Goal: Task Accomplishment & Management: Use online tool/utility

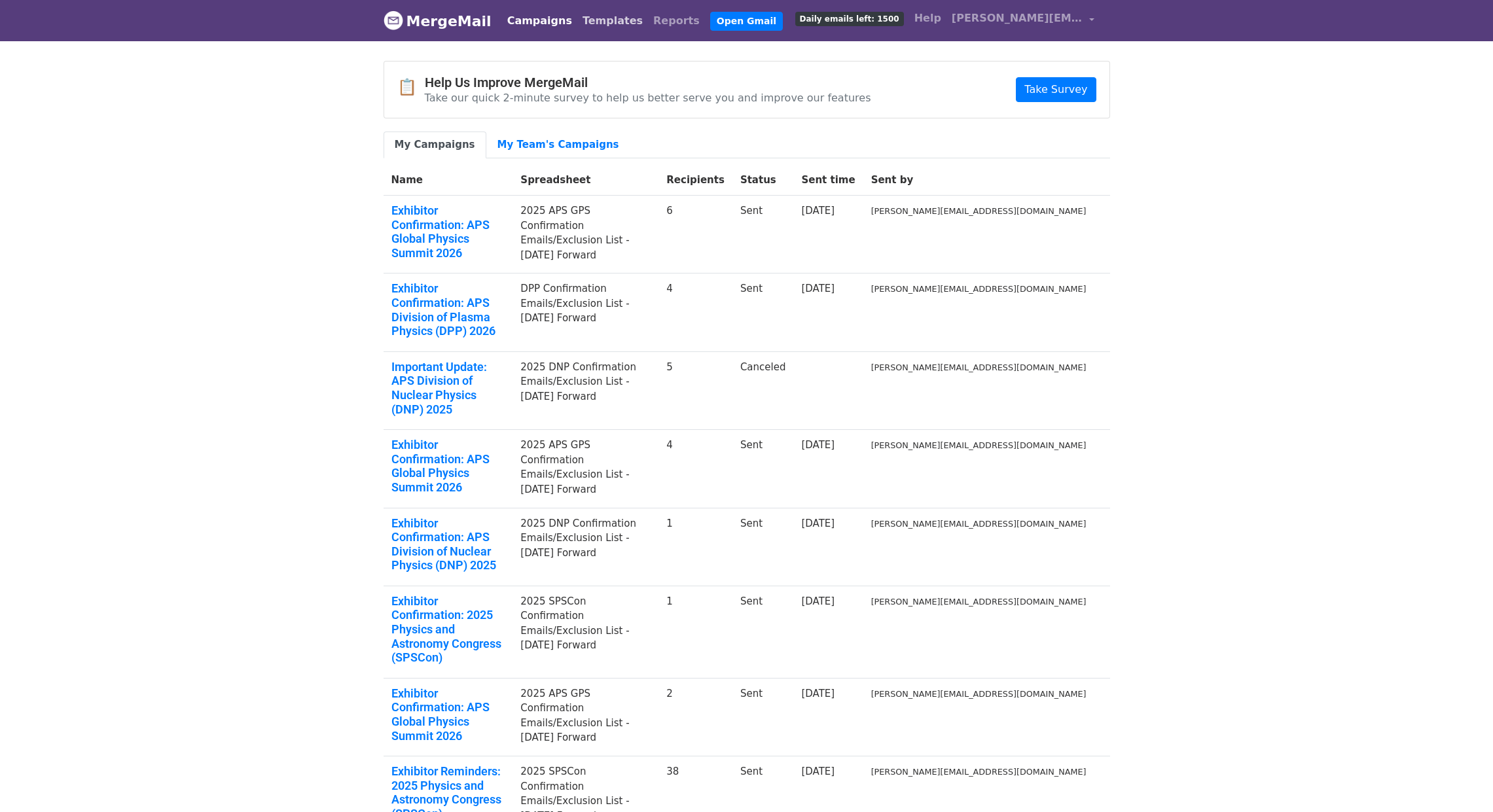
click at [577, 19] on link "Templates" at bounding box center [613, 20] width 71 height 26
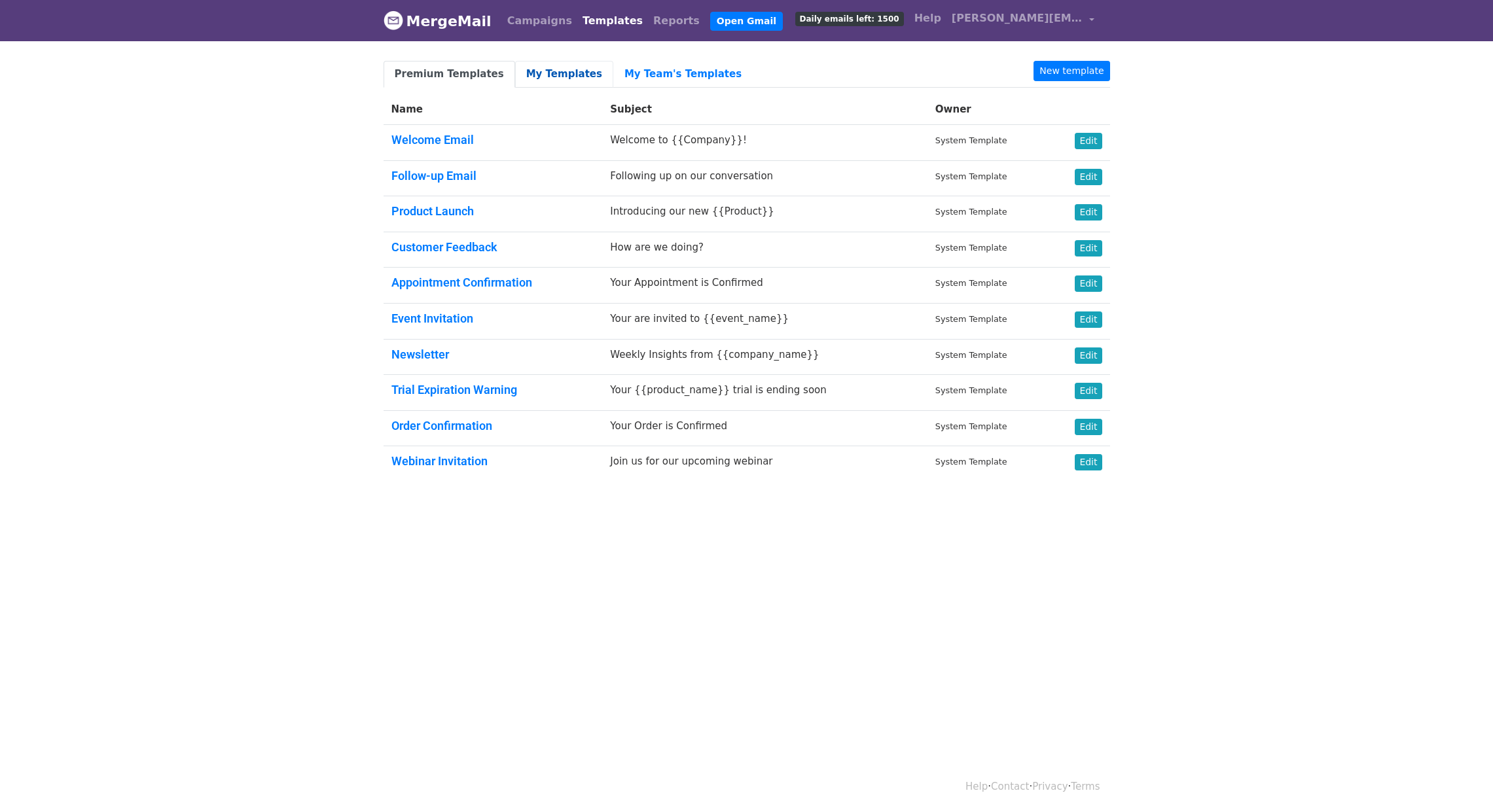
click at [550, 75] on link "My Templates" at bounding box center [564, 74] width 98 height 27
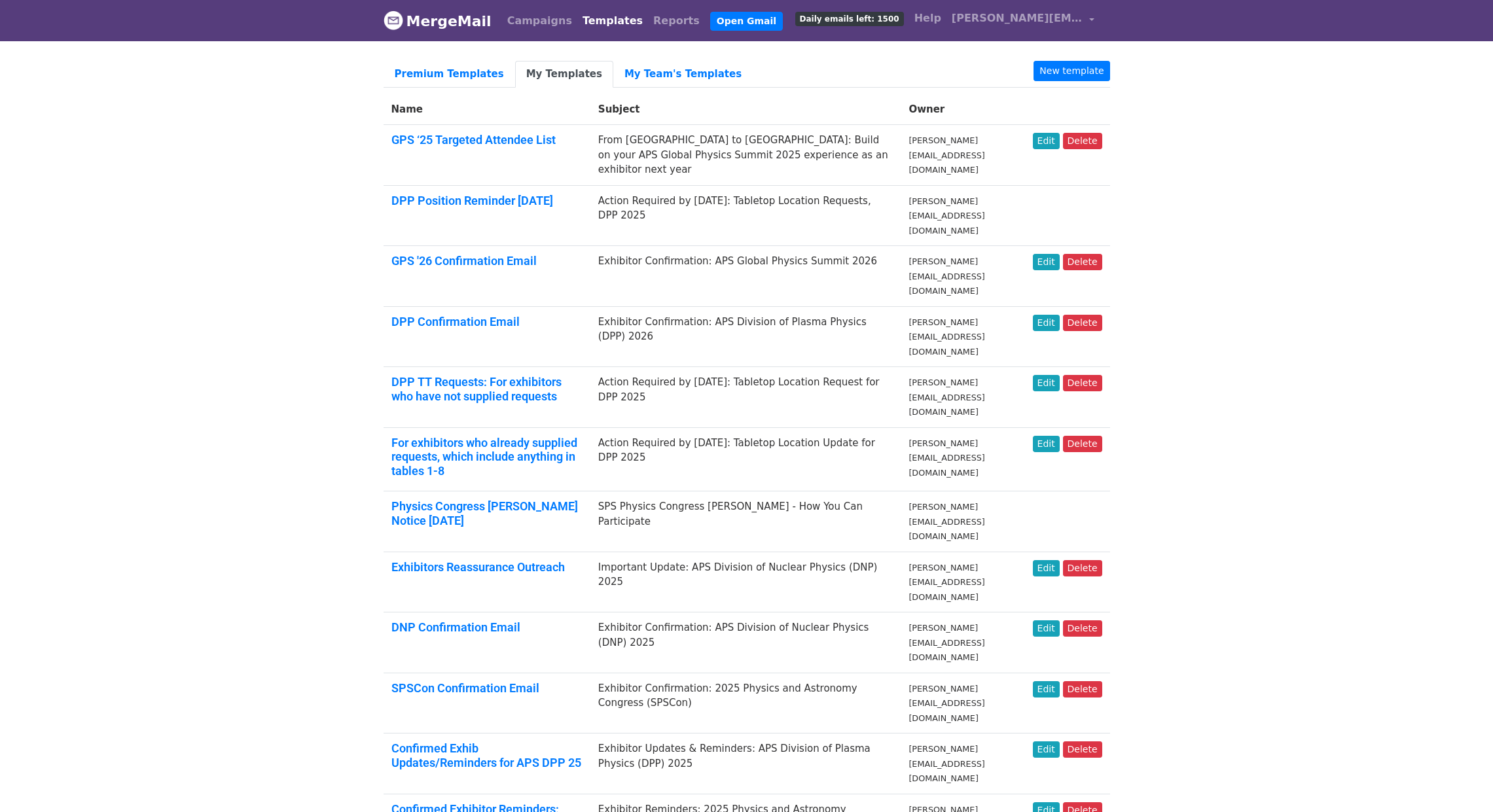
click at [1220, 159] on body "MergeMail Campaigns Templates Reports Open Gmail Daily emails left: 1500 Help b…" at bounding box center [746, 712] width 1493 height 1424
click at [291, 109] on body "MergeMail Campaigns Templates Reports Open Gmail Daily emails left: 1500 Help b…" at bounding box center [746, 712] width 1493 height 1424
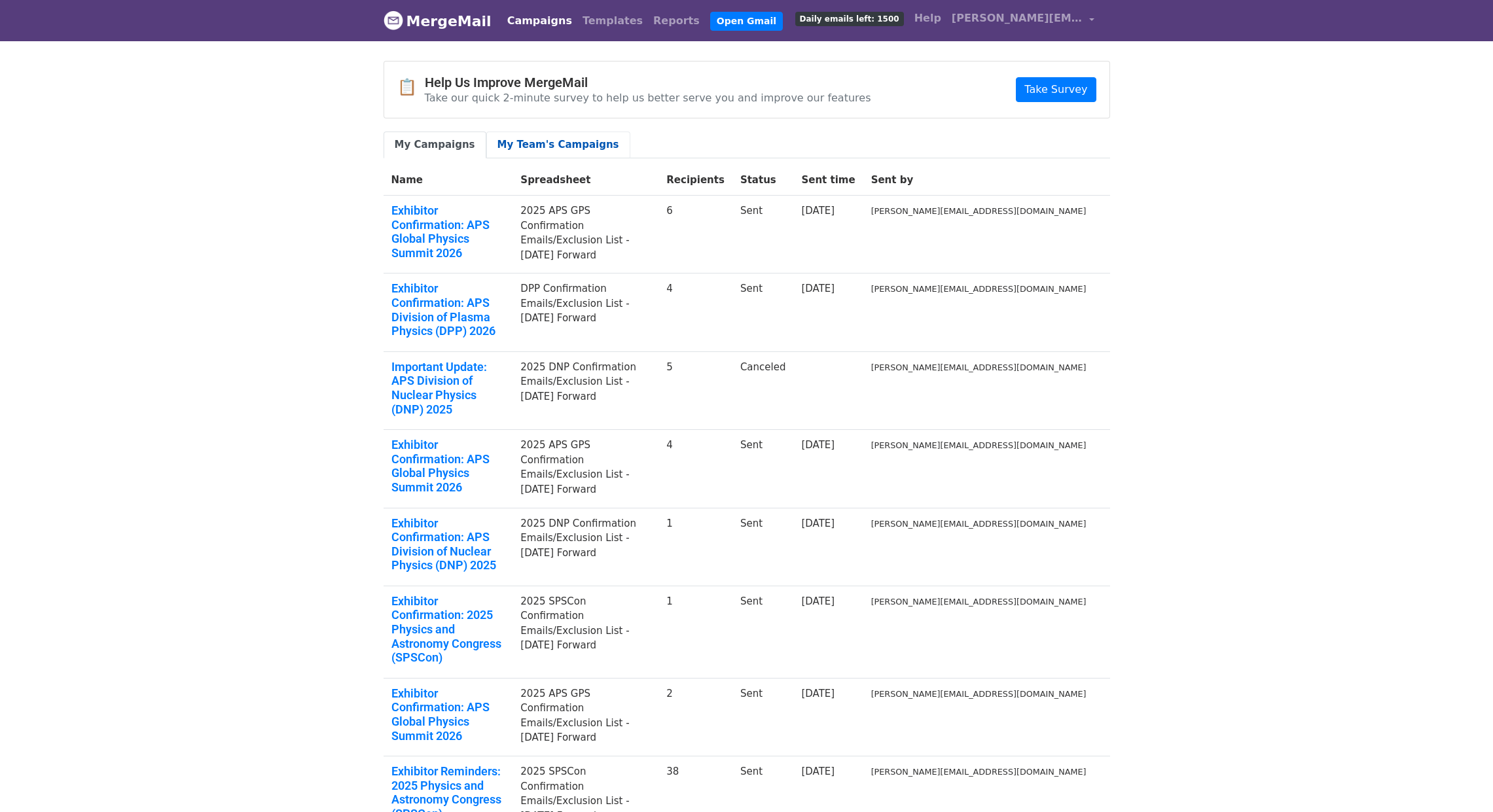
click at [544, 141] on link "My Team's Campaigns" at bounding box center [558, 145] width 144 height 27
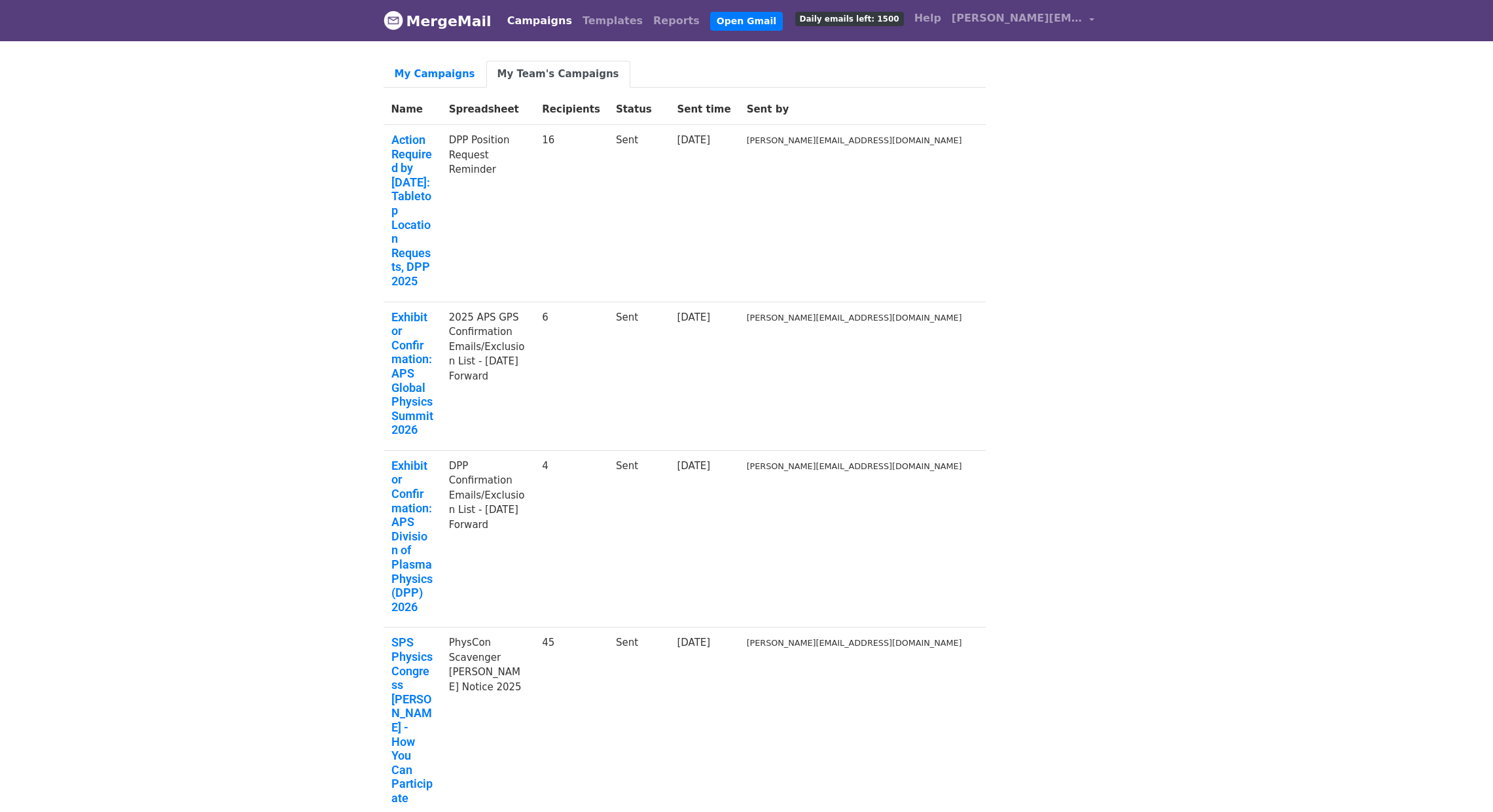
click at [530, 26] on link "Campaigns" at bounding box center [540, 20] width 75 height 26
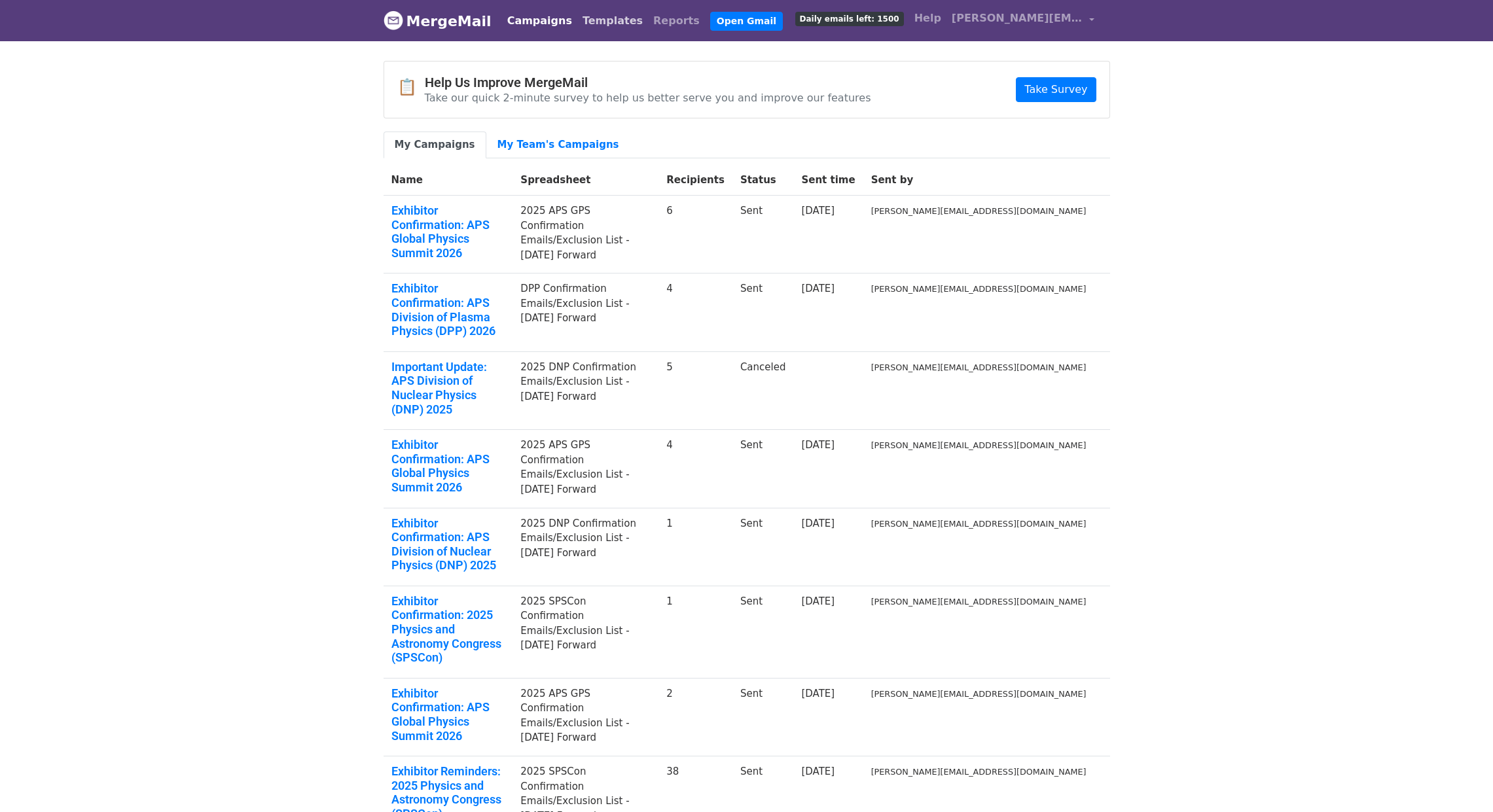
click at [577, 29] on link "Templates" at bounding box center [613, 20] width 71 height 26
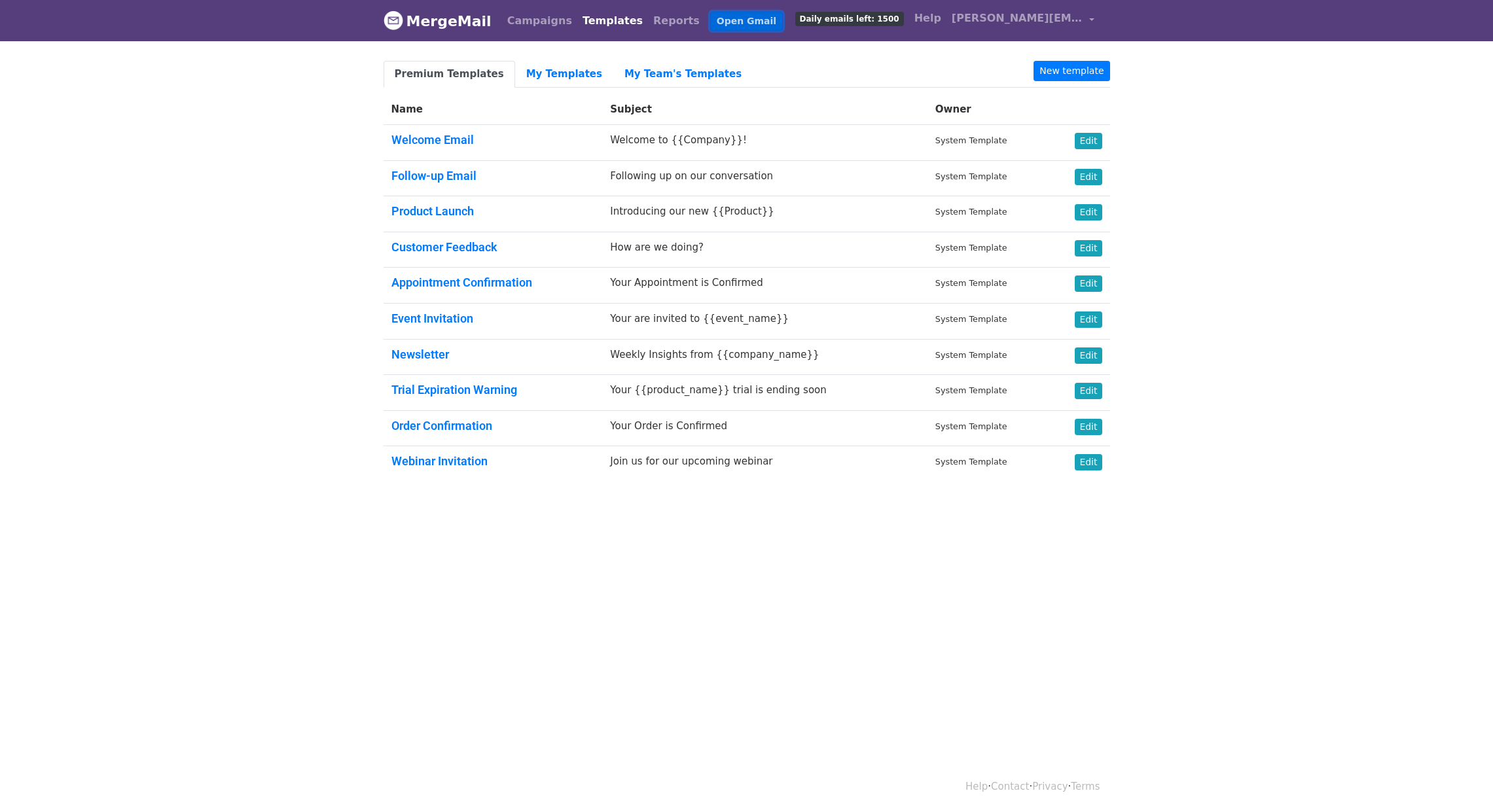
click at [710, 19] on link "Open Gmail" at bounding box center [746, 21] width 73 height 19
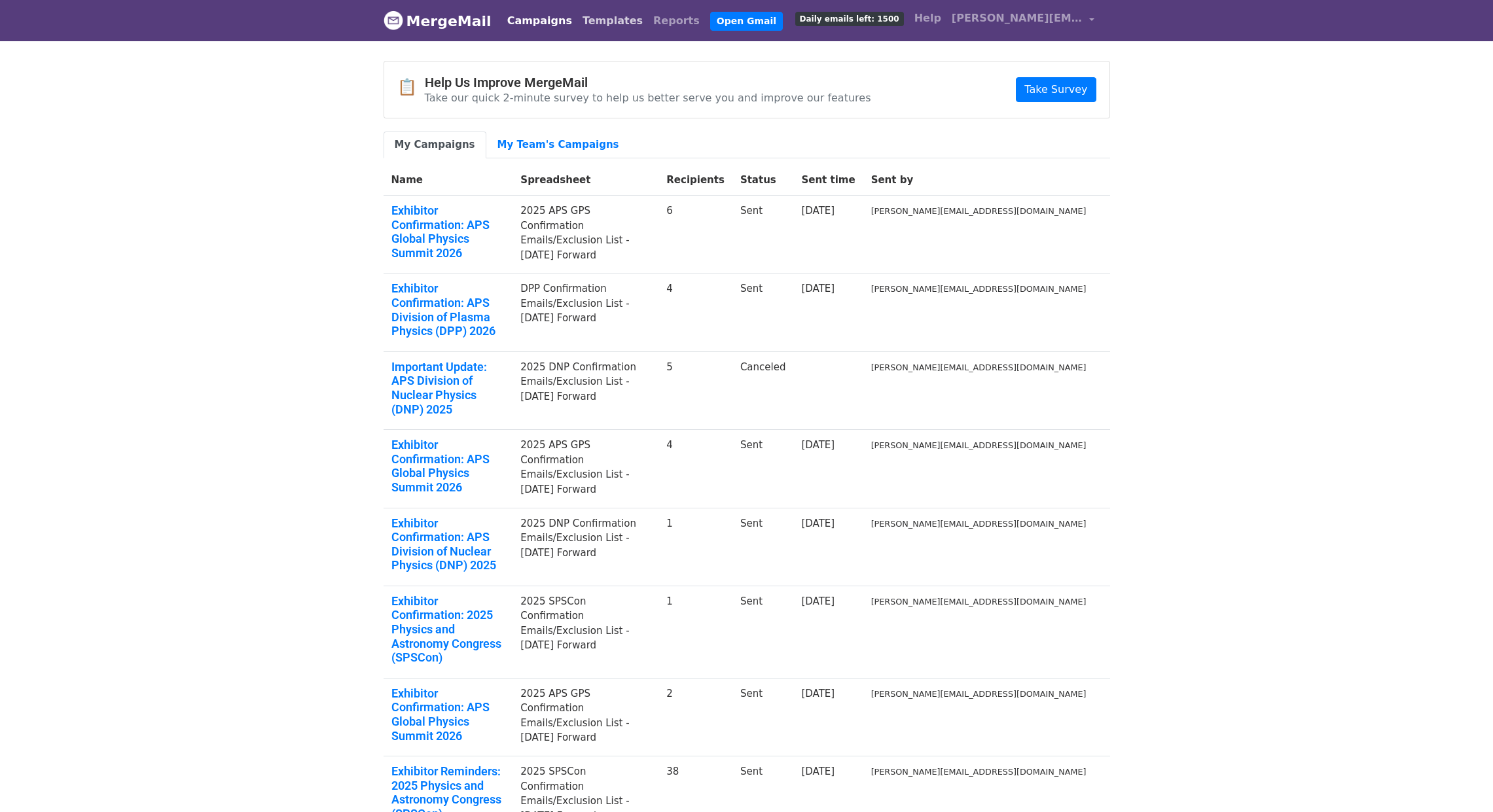
click at [590, 26] on link "Templates" at bounding box center [613, 20] width 71 height 26
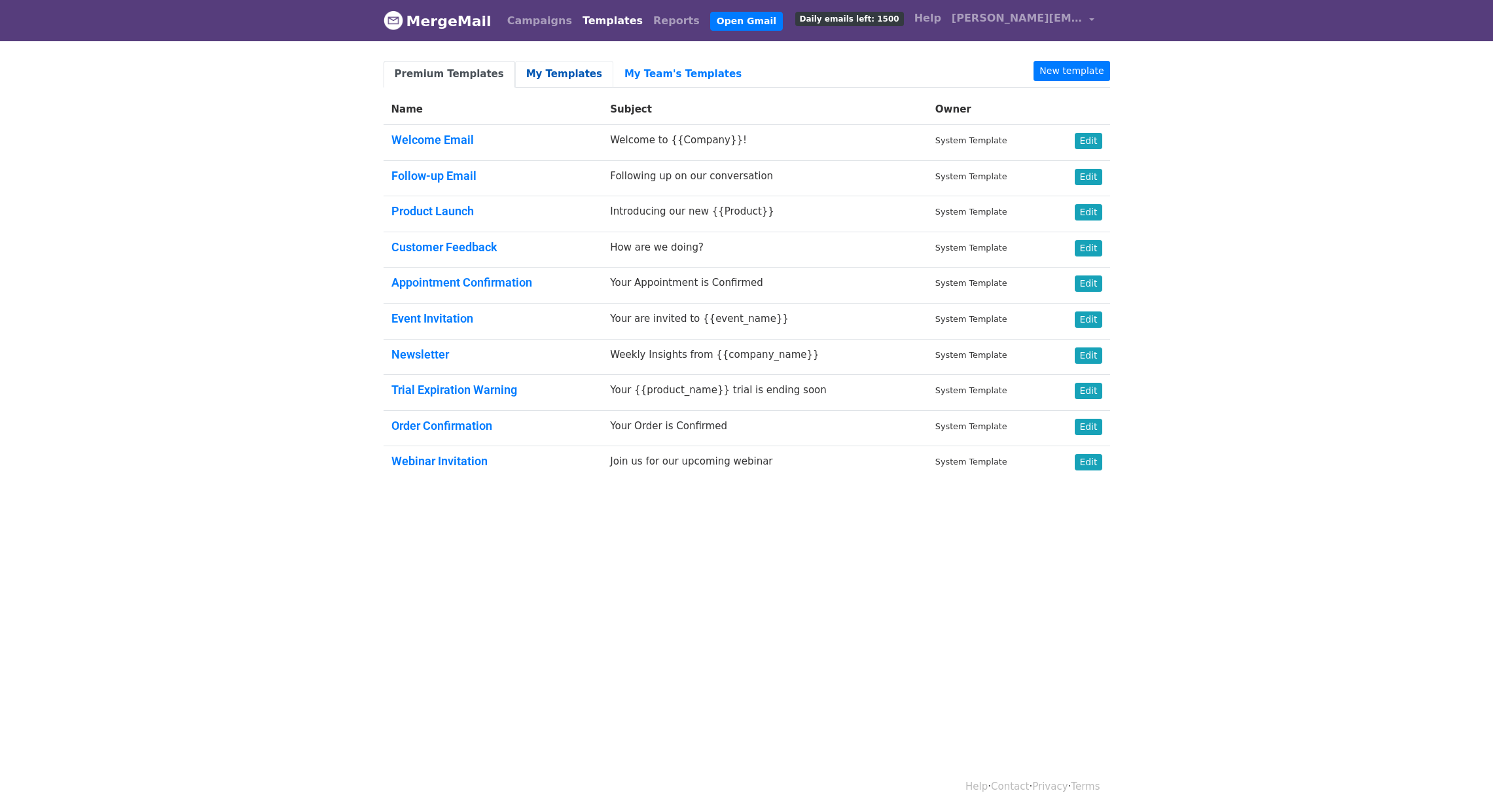
click at [533, 74] on link "My Templates" at bounding box center [564, 74] width 98 height 27
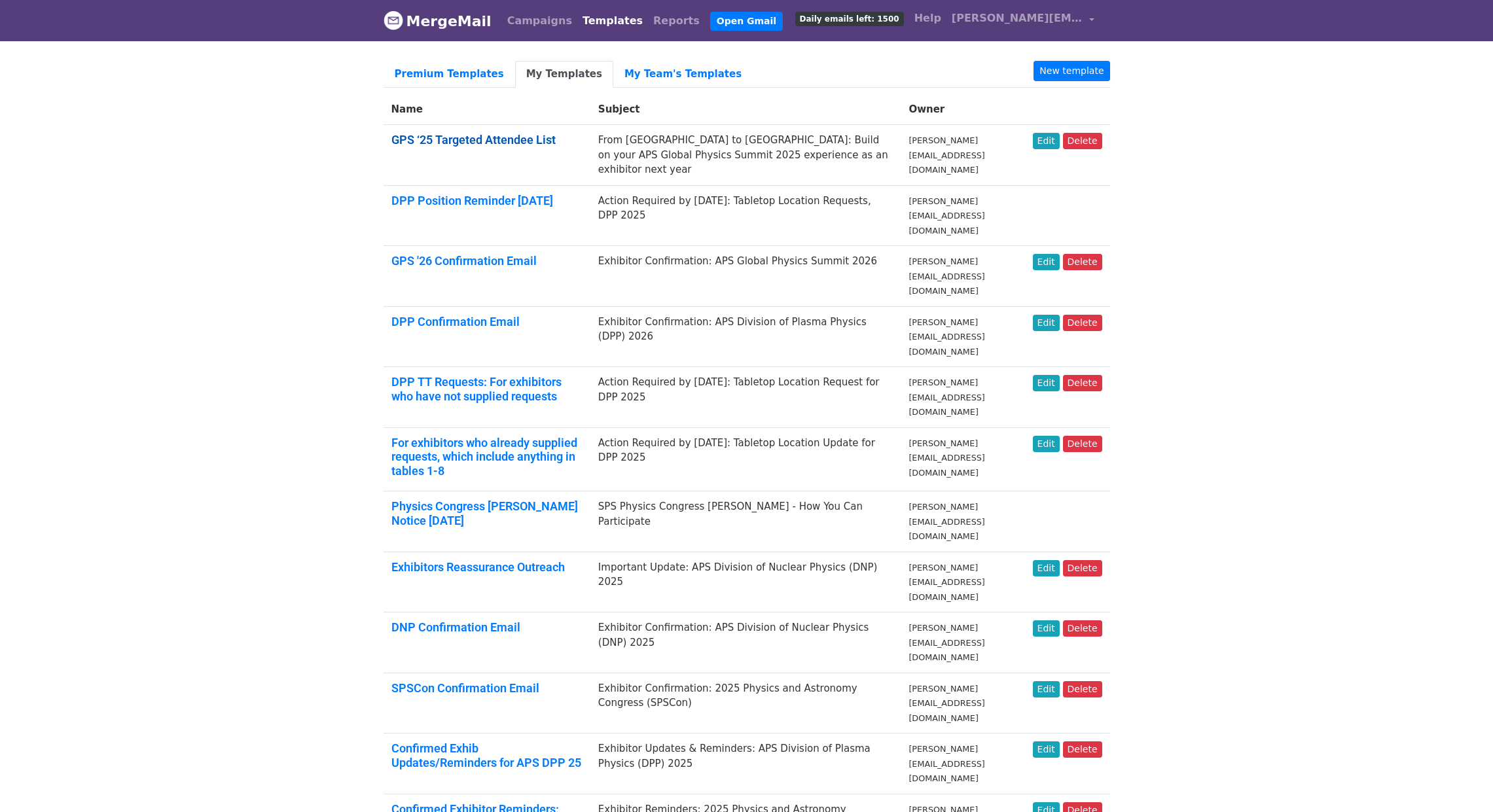
click at [519, 145] on link "GPS ‘25 Targeted Attendee List" at bounding box center [473, 139] width 164 height 13
click at [1052, 141] on link "Edit" at bounding box center [1046, 140] width 27 height 16
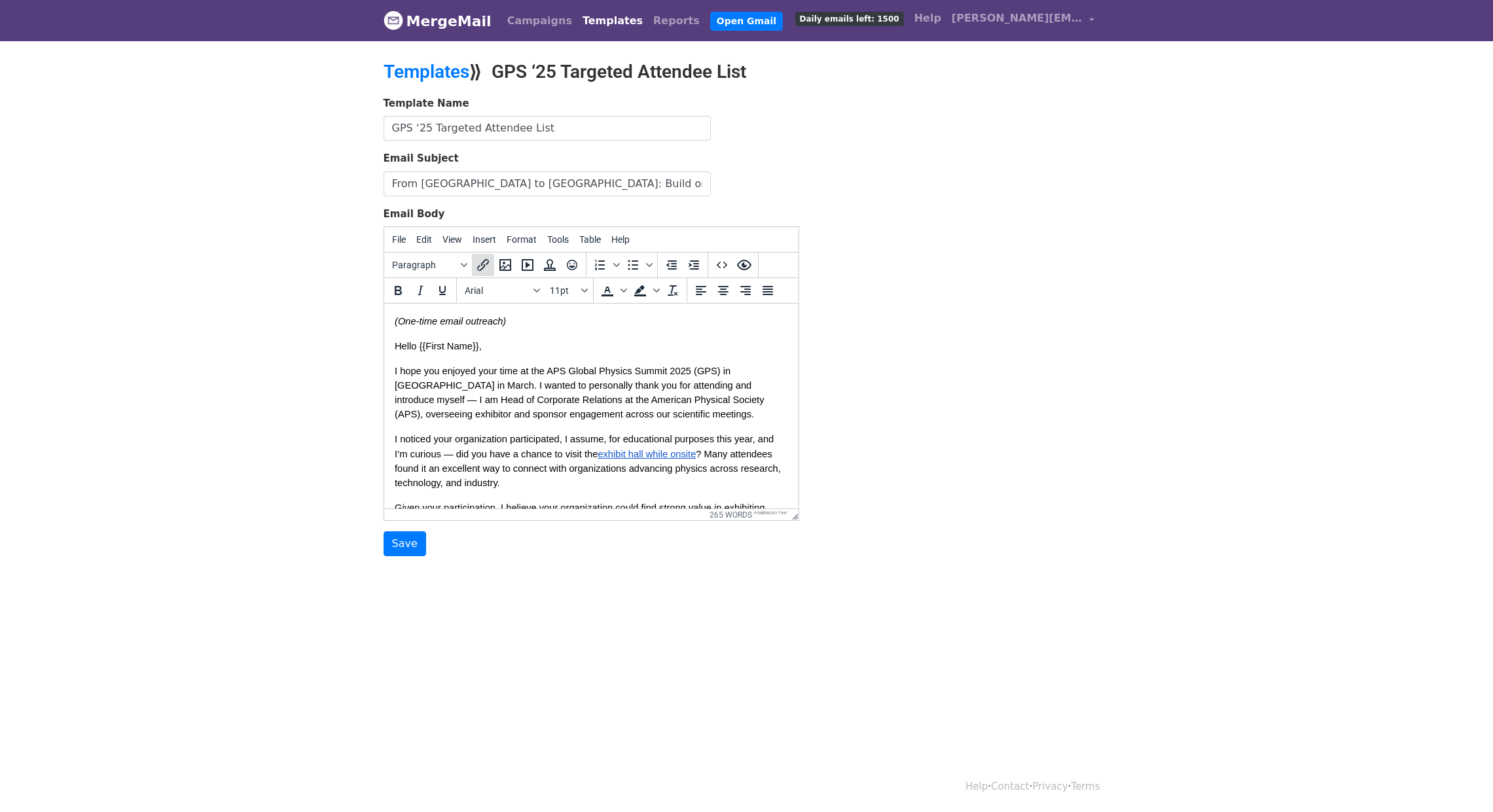
click at [484, 263] on icon "Insert/edit link" at bounding box center [483, 265] width 12 height 12
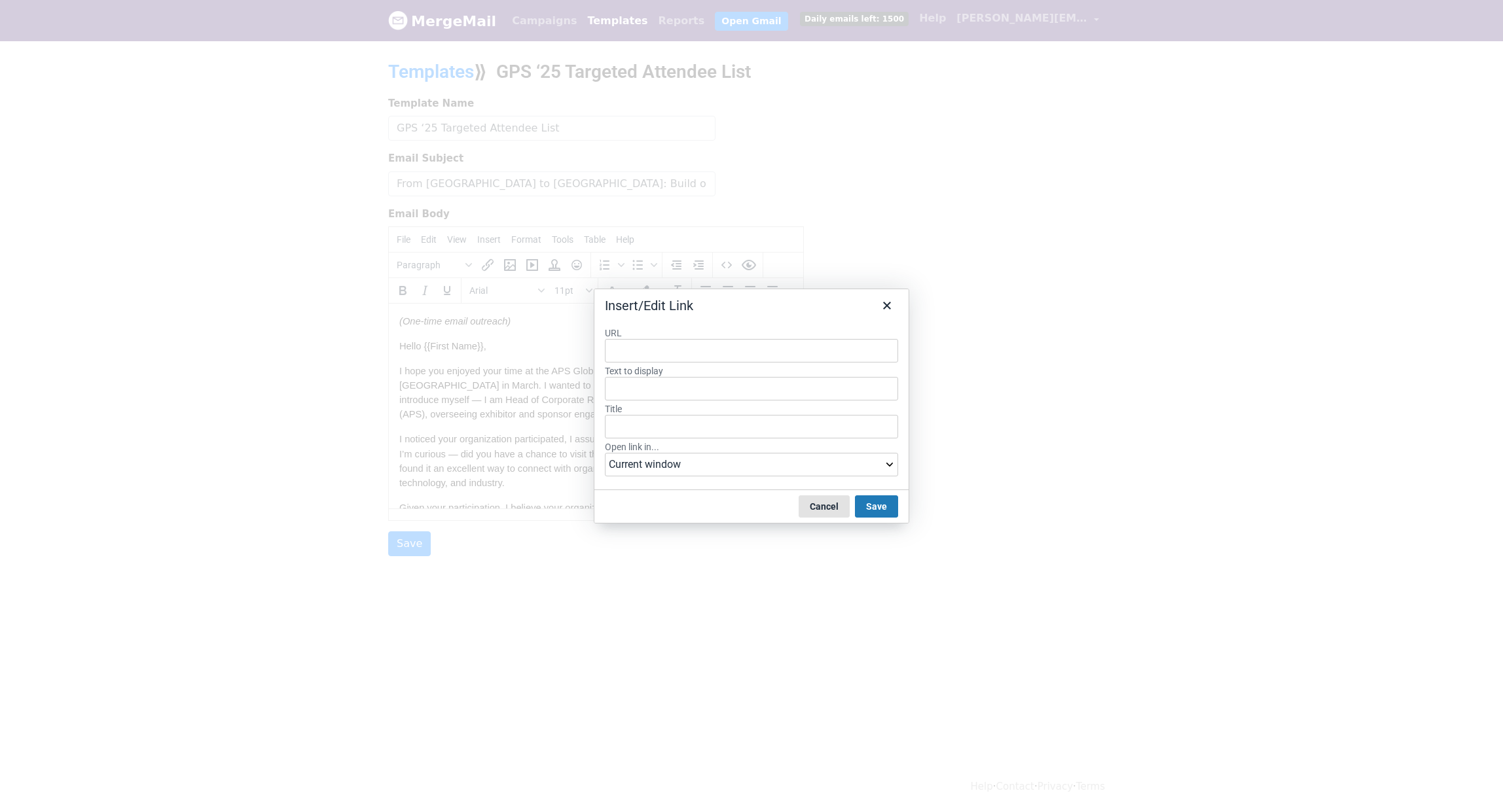
click at [824, 507] on button "Cancel" at bounding box center [823, 506] width 51 height 22
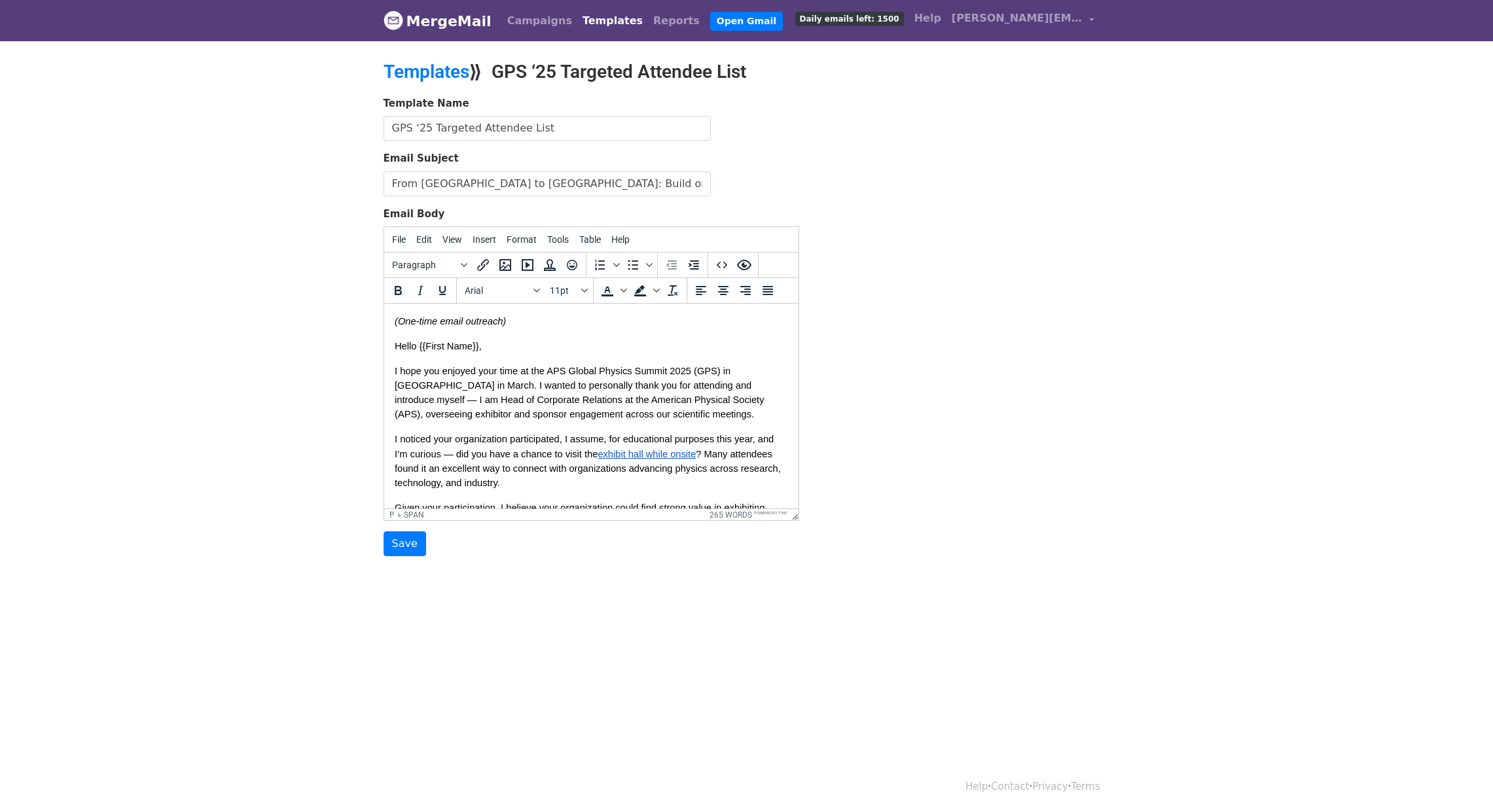
click at [556, 431] on body "(One-time email outreach) Hello {{First Name}}, I hope you enjoyed your time at…" at bounding box center [590, 551] width 394 height 475
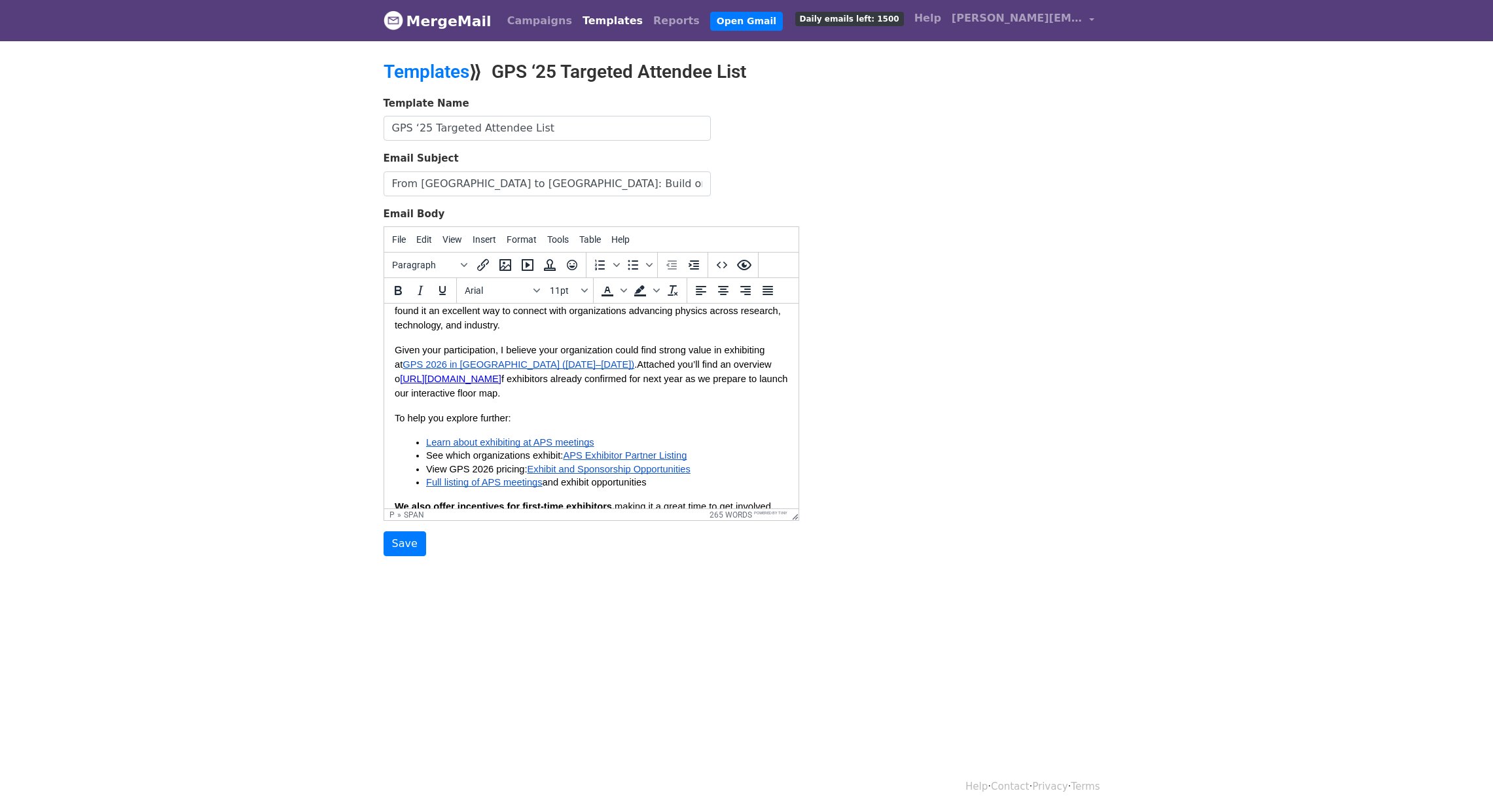
scroll to position [91, 0]
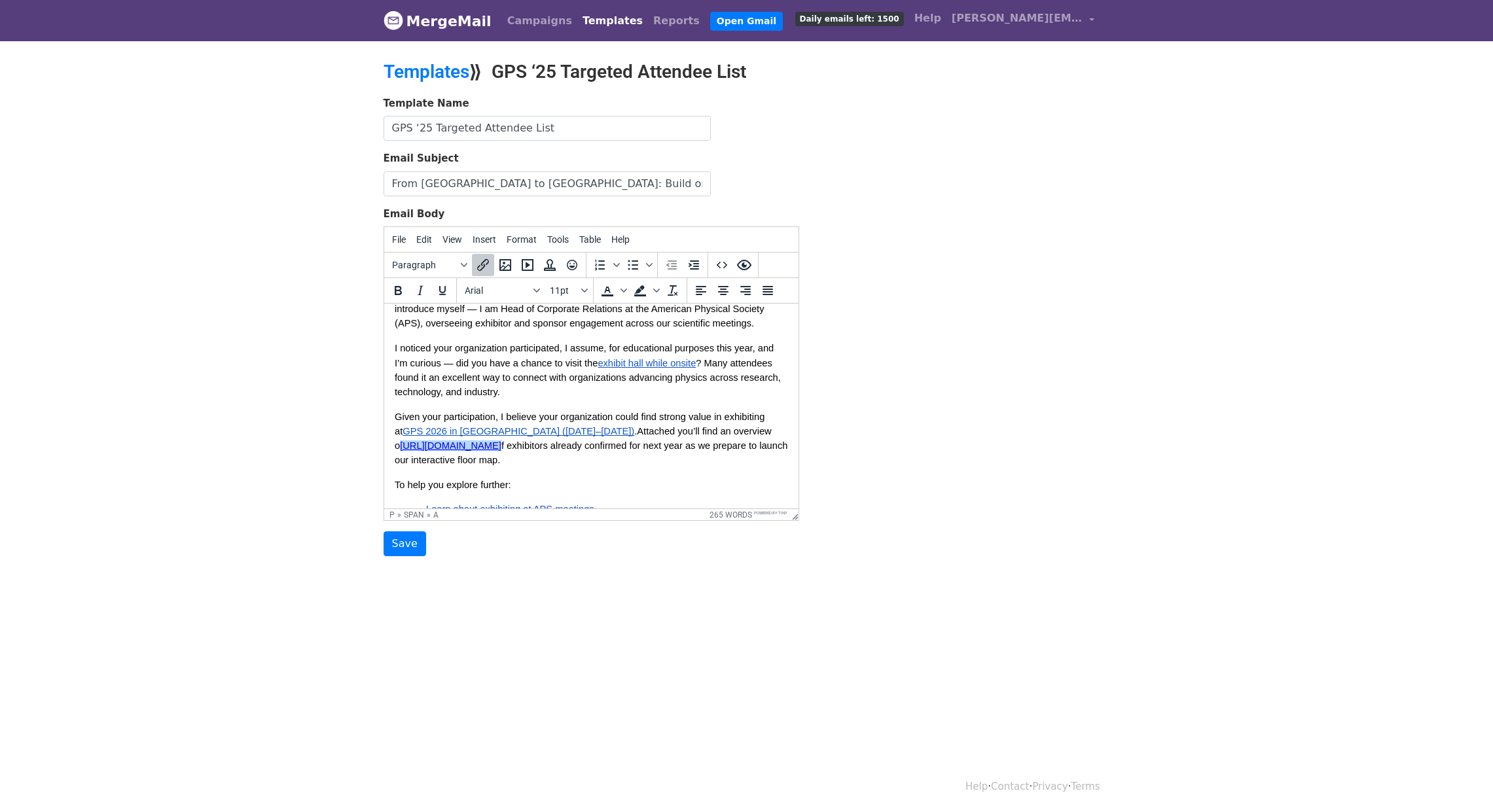
drag, startPoint x: 458, startPoint y: 463, endPoint x: 428, endPoint y: 454, distance: 31.3
click at [428, 454] on p "Given your participation, I believe your organization could find strong value i…" at bounding box center [590, 439] width 394 height 58
drag, startPoint x: 453, startPoint y: 459, endPoint x: 398, endPoint y: 446, distance: 56.5
click at [398, 446] on span "Attached you’ll find an overview o https://drive.google.com/file/d/1wxP6-3Dv1C5…" at bounding box center [591, 445] width 396 height 39
click at [765, 449] on p "Given your participation, I believe your organization could find strong value i…" at bounding box center [590, 431] width 394 height 43
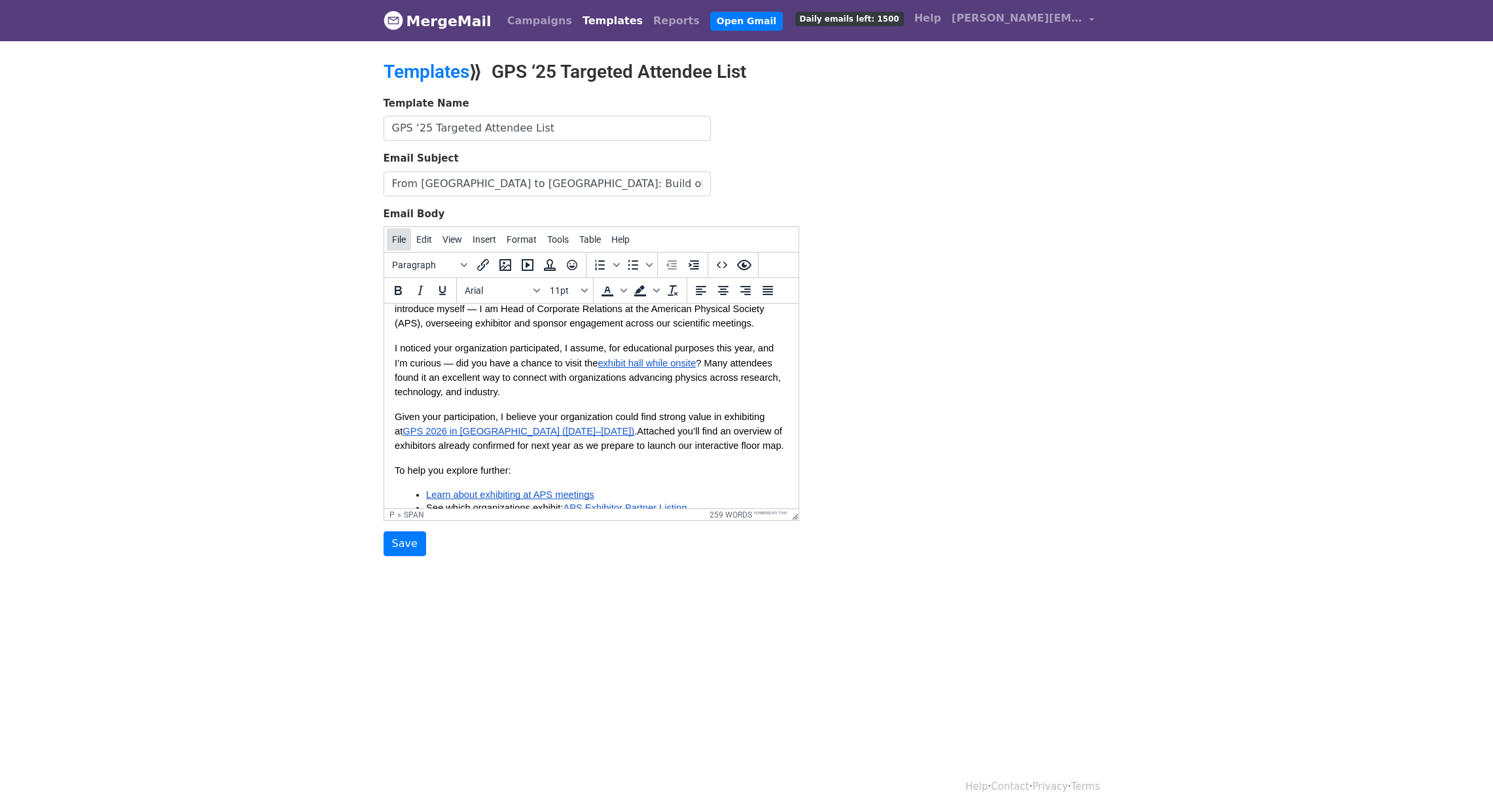
click at [410, 239] on button "File" at bounding box center [398, 239] width 24 height 22
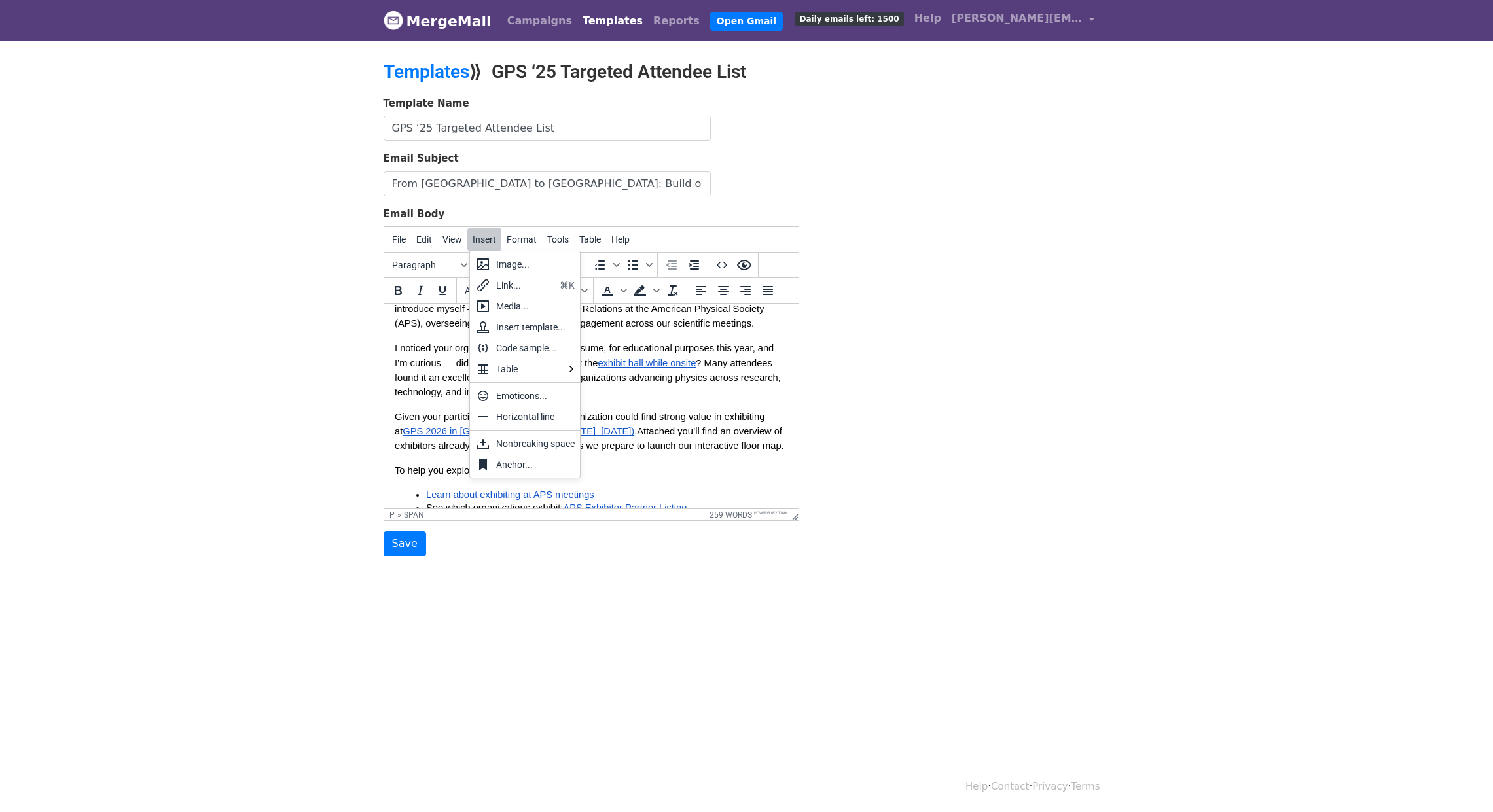
click at [188, 280] on body "MergeMail Campaigns Templates Reports Open Gmail Daily emails left: 1500 Help b…" at bounding box center [746, 304] width 1493 height 609
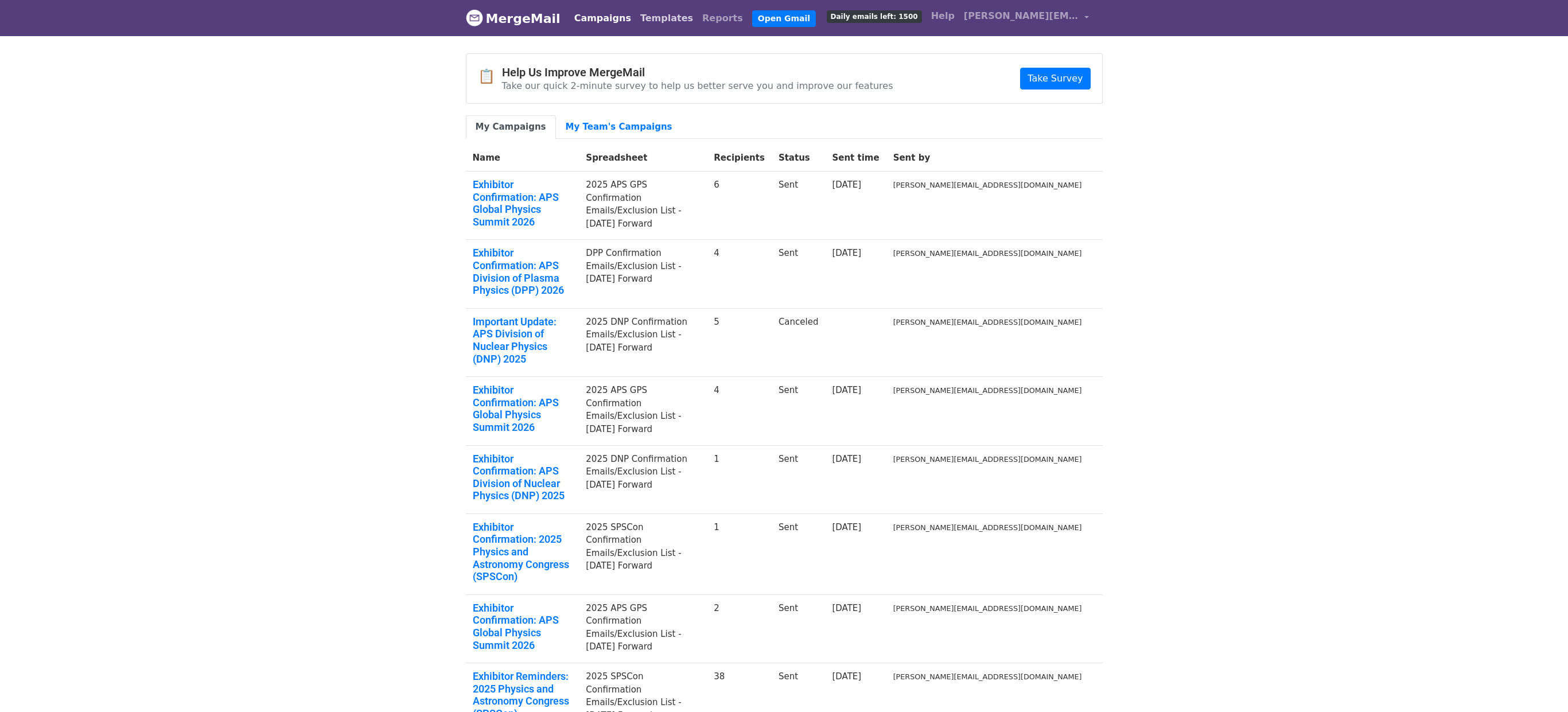
click at [650, 16] on link "Templates" at bounding box center [667, 18] width 62 height 23
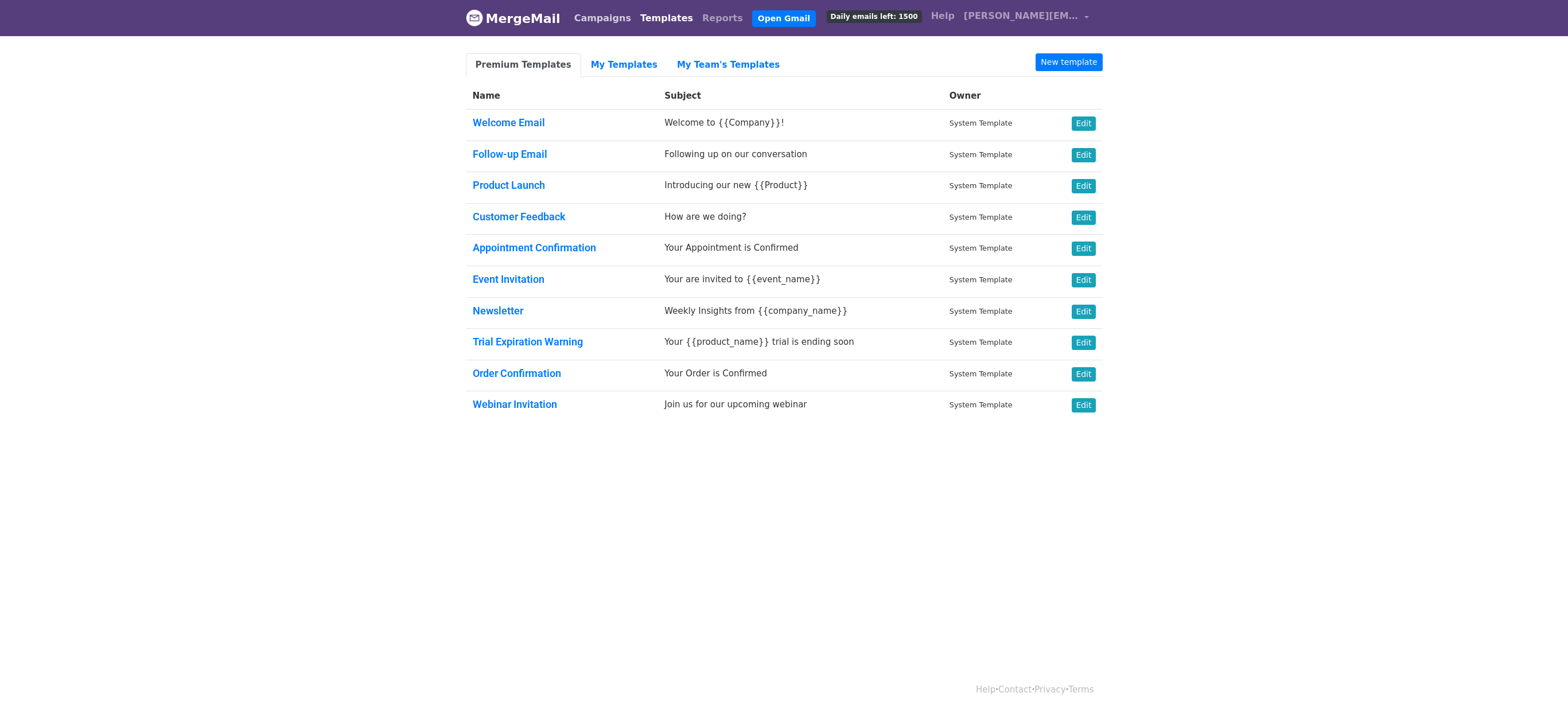
click at [587, 17] on link "Campaigns" at bounding box center [603, 18] width 66 height 23
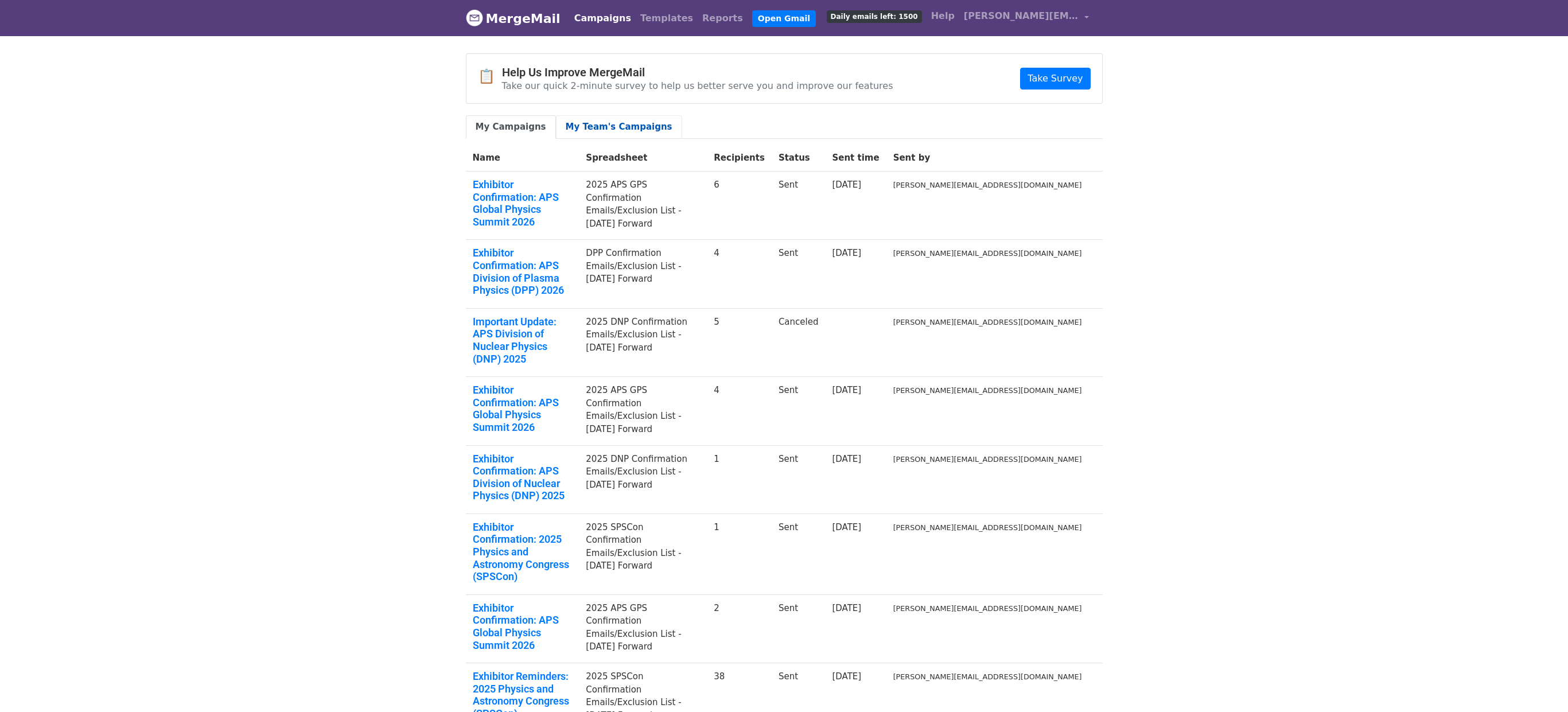
click at [589, 130] on link "My Team's Campaigns" at bounding box center [619, 127] width 126 height 24
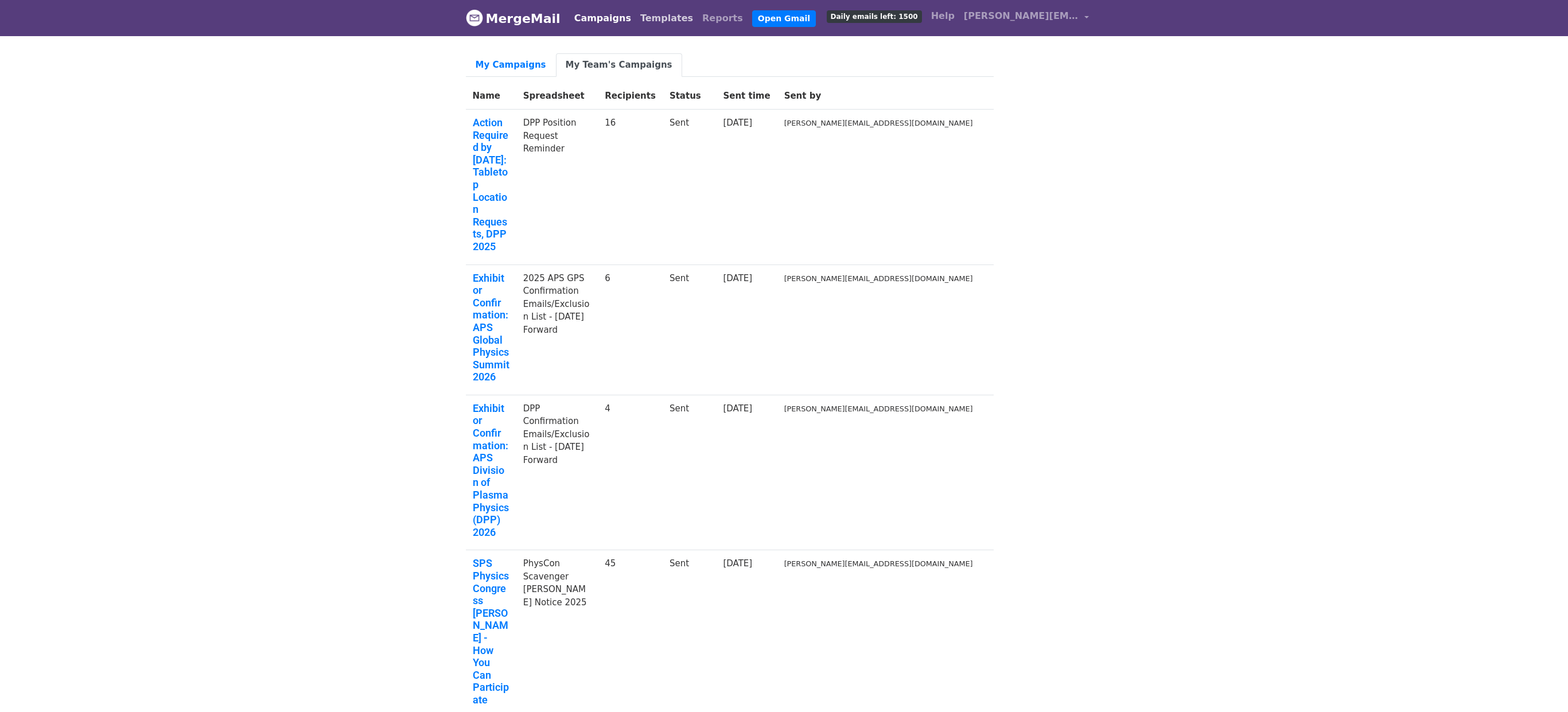
click at [647, 16] on link "Templates" at bounding box center [667, 18] width 62 height 23
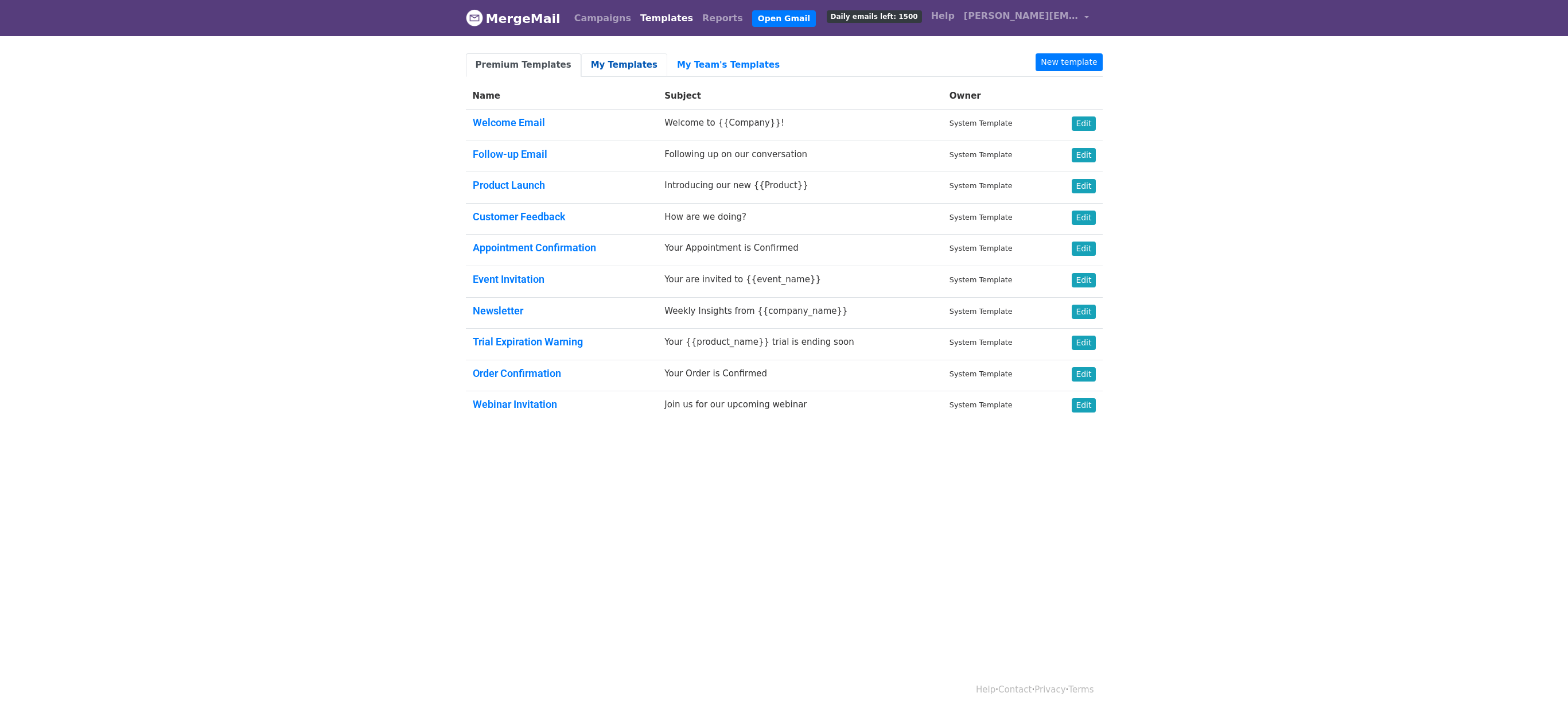
click at [609, 65] on link "My Templates" at bounding box center [624, 65] width 86 height 24
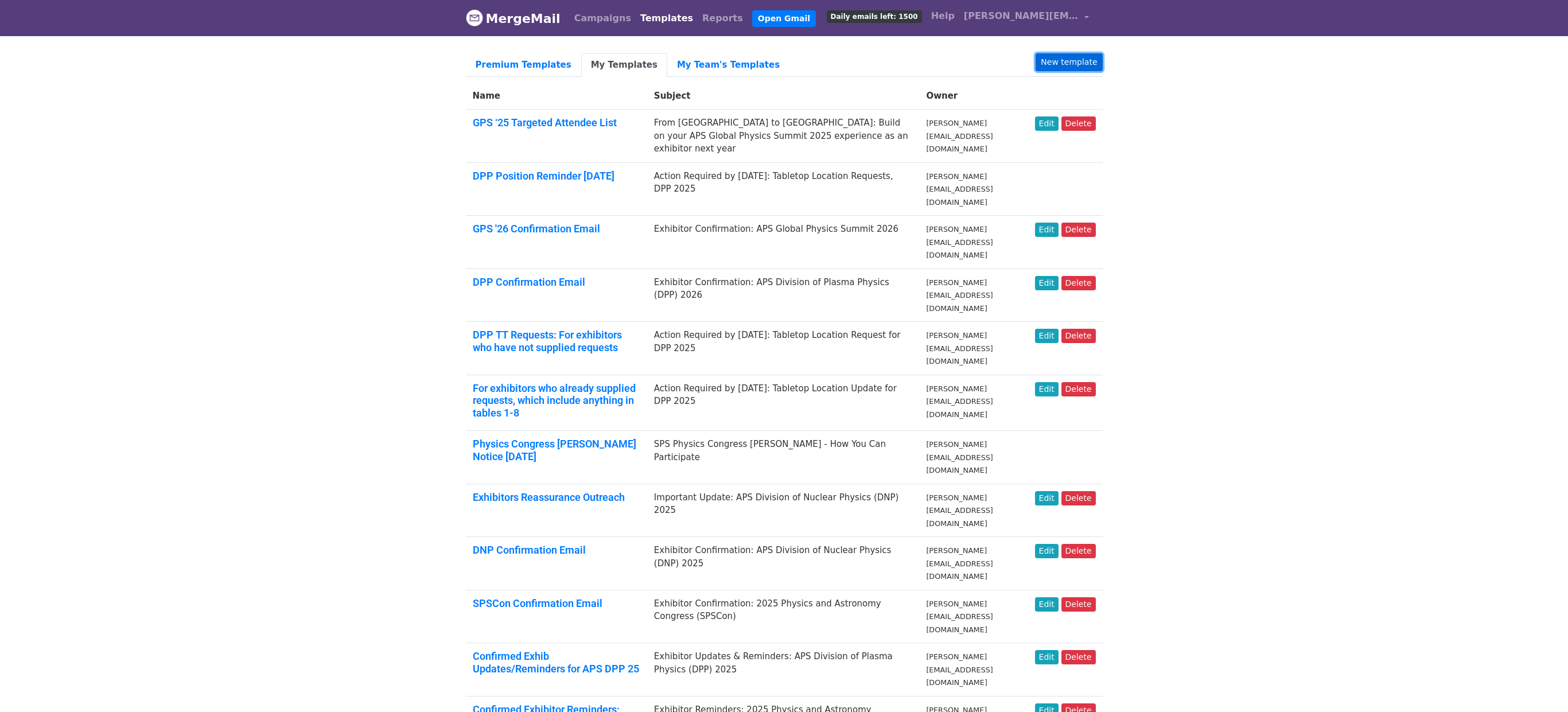
click at [1073, 65] on link "New template" at bounding box center [1068, 61] width 66 height 18
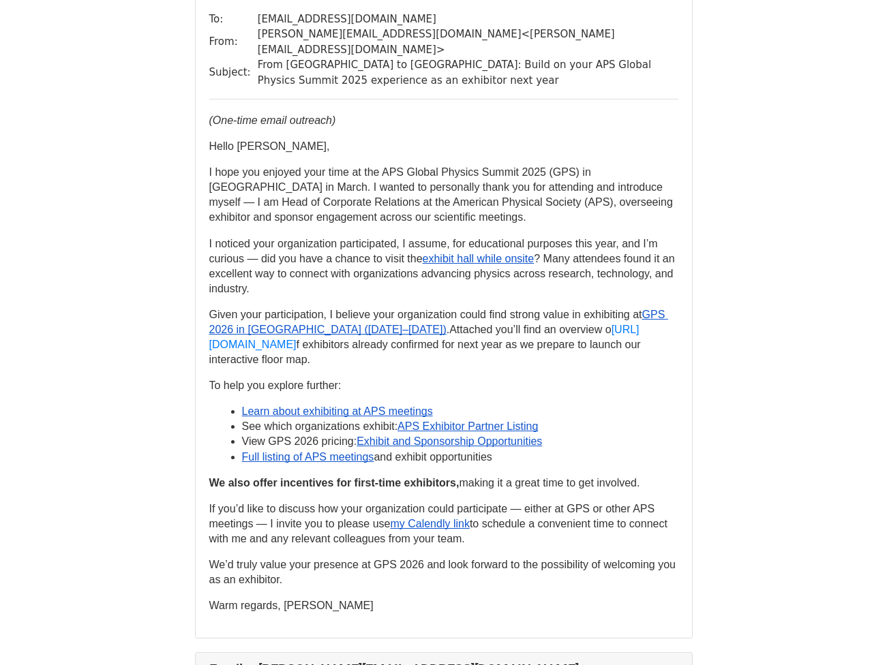
scroll to position [124, 0]
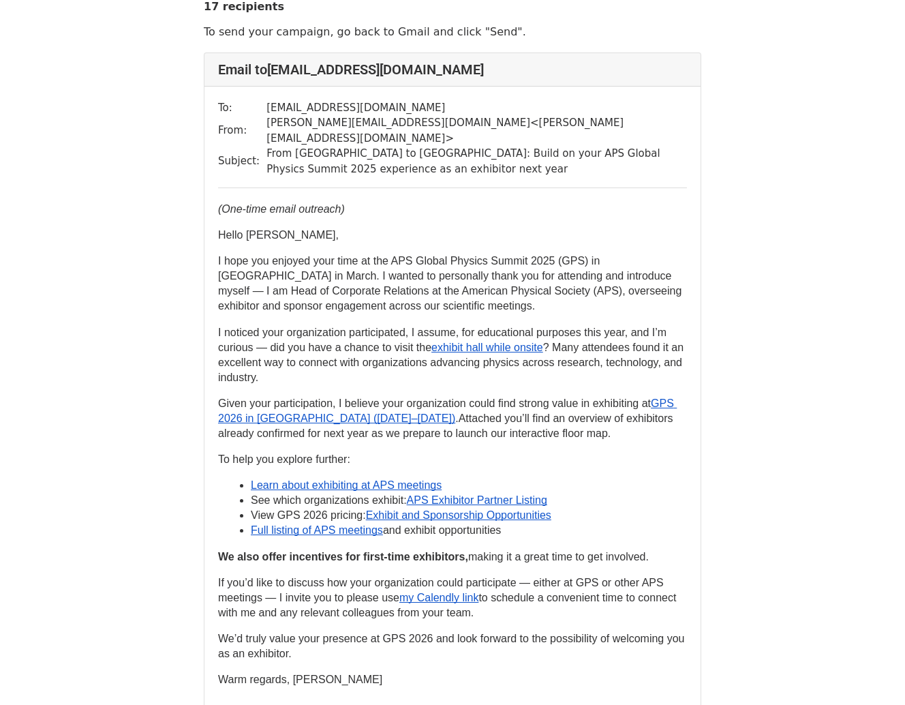
scroll to position [25, 0]
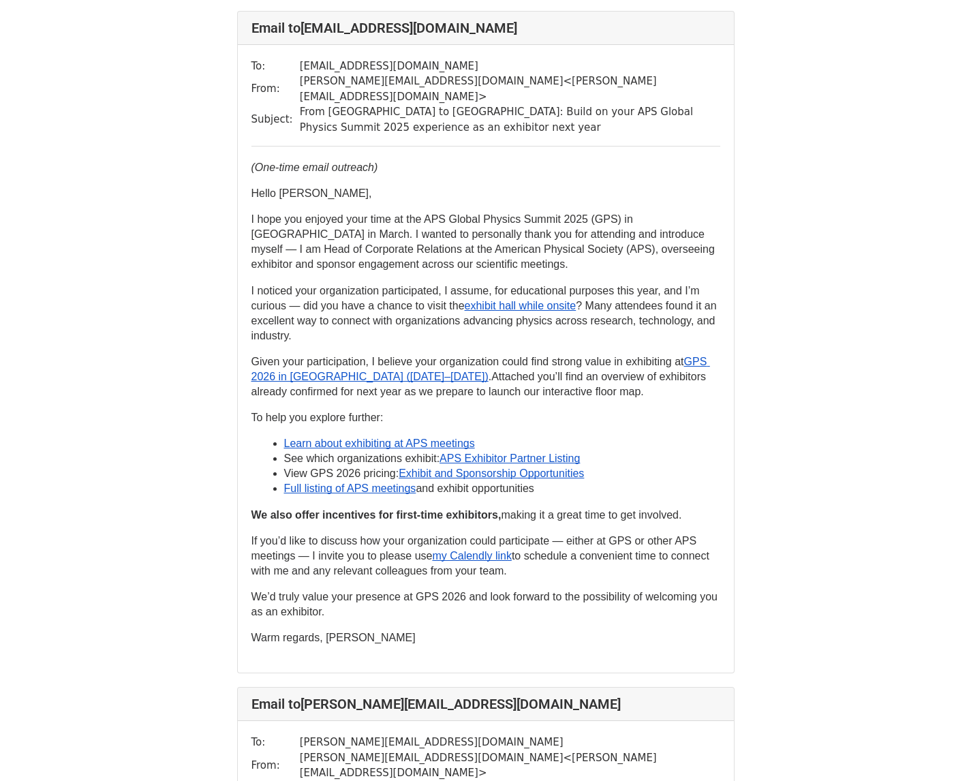
scroll to position [2, 0]
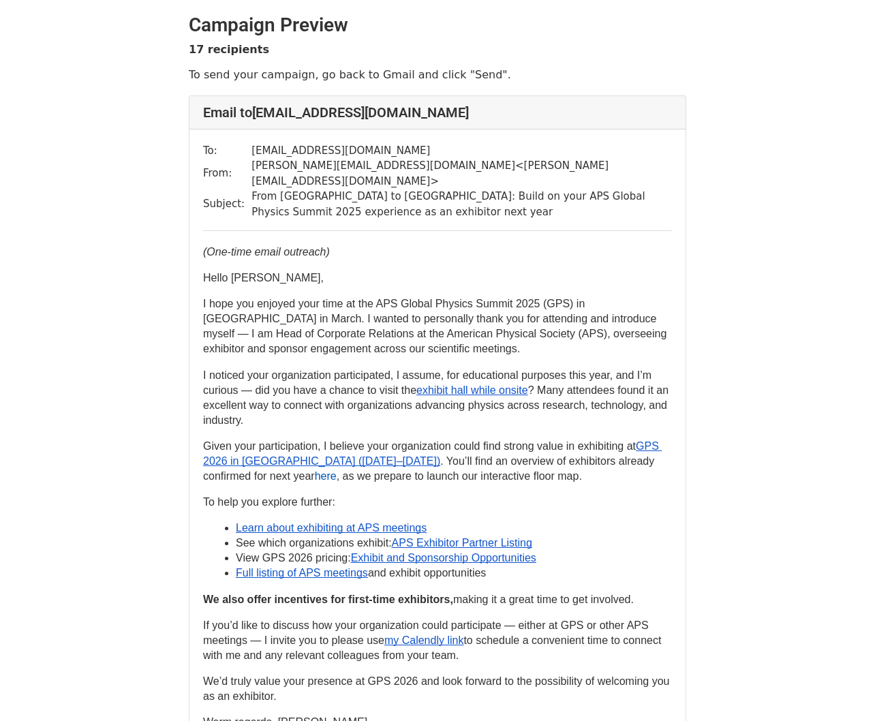
click at [315, 470] on link "here" at bounding box center [326, 476] width 22 height 12
